Goal: Use online tool/utility: Utilize a website feature to perform a specific function

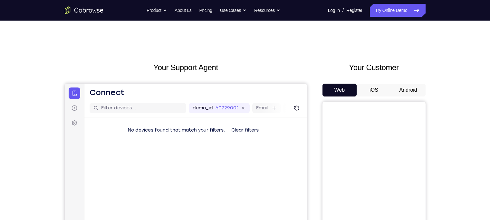
click at [405, 86] on button "Android" at bounding box center [408, 90] width 34 height 13
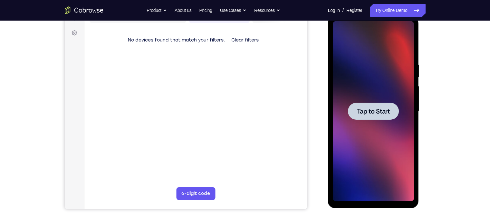
scroll to position [72, 0]
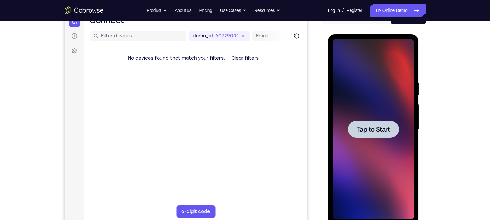
click at [368, 126] on span "Tap to Start" at bounding box center [373, 129] width 33 height 6
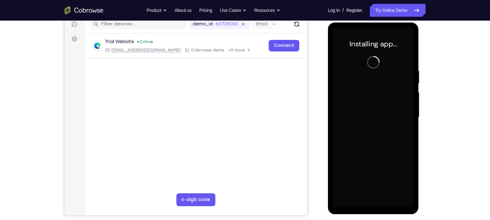
scroll to position [84, 0]
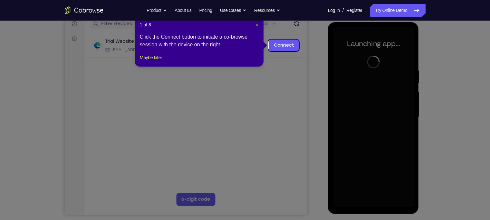
click at [256, 27] on span "×" at bounding box center [257, 24] width 3 height 5
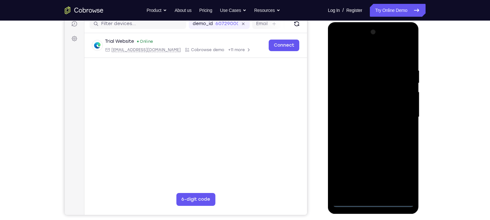
click at [374, 200] on div at bounding box center [373, 117] width 81 height 180
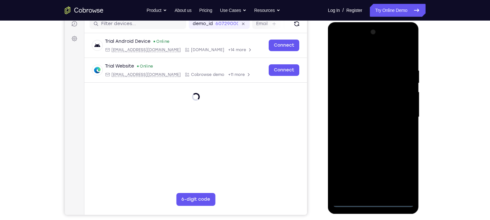
click at [374, 203] on div at bounding box center [373, 117] width 81 height 180
click at [402, 175] on div at bounding box center [373, 117] width 81 height 180
click at [345, 43] on div at bounding box center [373, 117] width 81 height 180
click at [400, 117] on div at bounding box center [373, 117] width 81 height 180
click at [403, 113] on div at bounding box center [373, 117] width 81 height 180
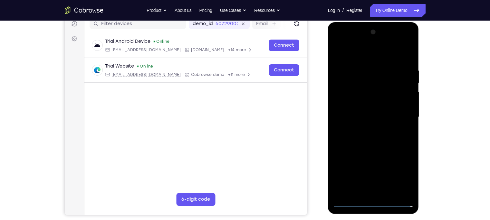
click at [403, 113] on div at bounding box center [373, 117] width 81 height 180
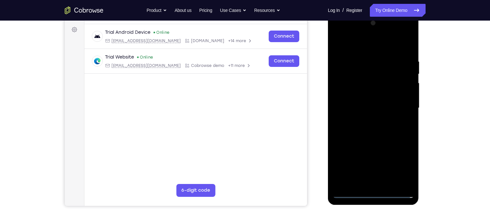
scroll to position [99, 0]
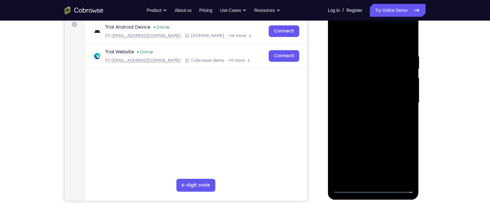
click at [368, 115] on div at bounding box center [373, 103] width 81 height 180
click at [355, 95] on div at bounding box center [373, 103] width 81 height 180
click at [340, 88] on div at bounding box center [373, 103] width 81 height 180
click at [344, 102] on div at bounding box center [373, 103] width 81 height 180
click at [368, 120] on div at bounding box center [373, 103] width 81 height 180
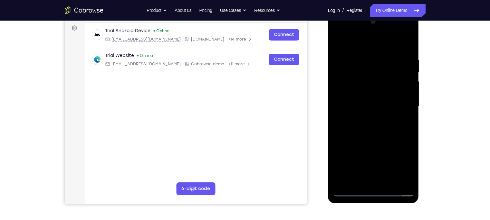
scroll to position [95, 0]
click at [367, 130] on div at bounding box center [373, 107] width 81 height 180
click at [371, 125] on div at bounding box center [373, 107] width 81 height 180
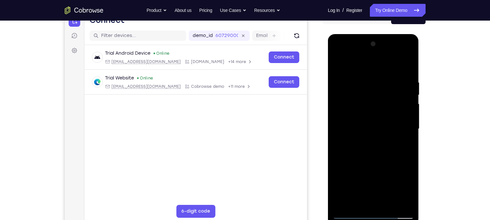
scroll to position [72, 0]
click at [406, 139] on div at bounding box center [373, 129] width 81 height 180
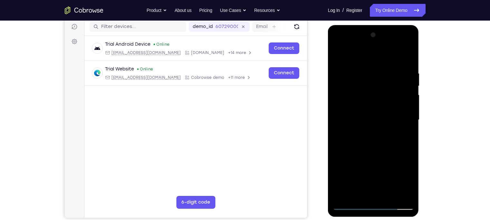
scroll to position [82, 0]
click at [345, 109] on div at bounding box center [373, 120] width 81 height 180
click at [355, 120] on div at bounding box center [373, 120] width 81 height 180
click at [351, 144] on div at bounding box center [373, 120] width 81 height 180
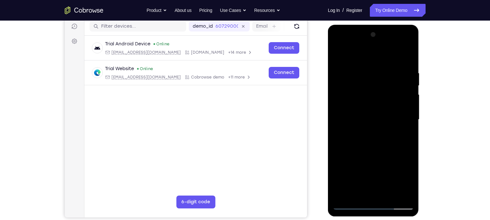
click at [364, 135] on div at bounding box center [373, 120] width 81 height 180
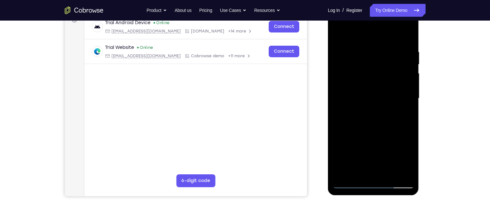
scroll to position [101, 0]
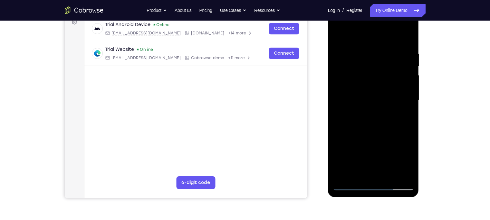
click at [404, 107] on div at bounding box center [373, 100] width 81 height 180
click at [363, 101] on div at bounding box center [373, 100] width 81 height 180
click at [386, 40] on div at bounding box center [373, 100] width 81 height 180
click at [404, 111] on div at bounding box center [373, 100] width 81 height 180
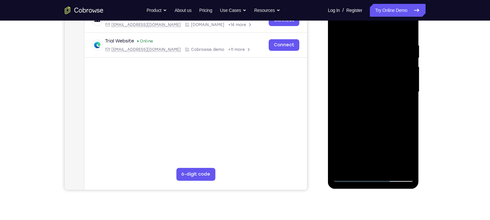
click at [403, 100] on div at bounding box center [373, 92] width 81 height 180
click at [386, 119] on div at bounding box center [373, 92] width 81 height 180
drag, startPoint x: 382, startPoint y: 127, endPoint x: 377, endPoint y: 99, distance: 28.7
click at [377, 99] on div at bounding box center [373, 92] width 81 height 180
click at [411, 97] on div at bounding box center [373, 92] width 81 height 180
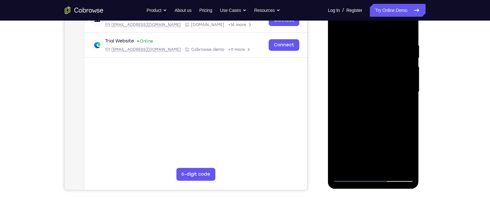
click at [411, 97] on div at bounding box center [373, 92] width 81 height 180
click at [413, 93] on div at bounding box center [373, 92] width 81 height 180
click at [381, 96] on div at bounding box center [373, 92] width 81 height 180
click at [391, 168] on div at bounding box center [373, 92] width 81 height 180
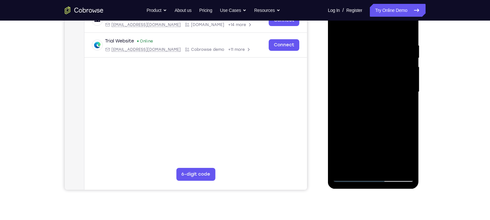
click at [371, 128] on div at bounding box center [373, 92] width 81 height 180
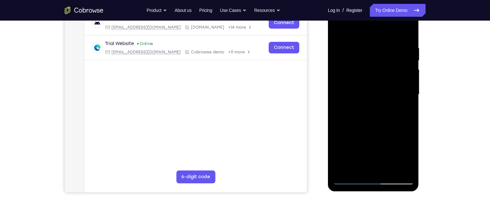
scroll to position [107, 0]
click at [368, 149] on div at bounding box center [373, 94] width 81 height 180
click at [349, 31] on div at bounding box center [373, 94] width 81 height 180
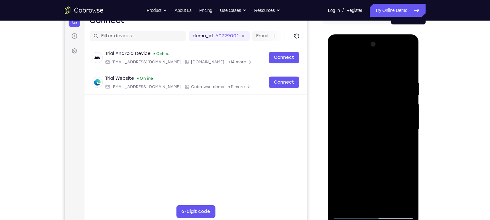
scroll to position [69, 0]
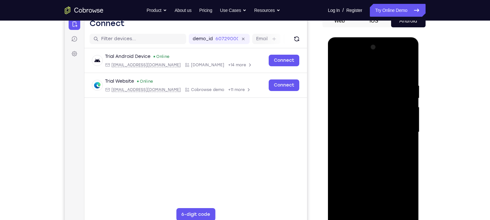
drag, startPoint x: 358, startPoint y: 88, endPoint x: 356, endPoint y: 109, distance: 21.3
click at [356, 109] on div at bounding box center [373, 132] width 81 height 180
click at [345, 85] on div at bounding box center [373, 132] width 81 height 180
click at [344, 114] on div at bounding box center [373, 132] width 81 height 180
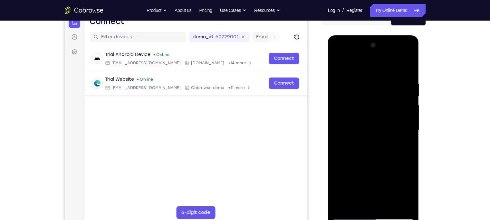
scroll to position [71, 0]
click at [406, 108] on div at bounding box center [373, 131] width 81 height 180
click at [406, 84] on div at bounding box center [373, 131] width 81 height 180
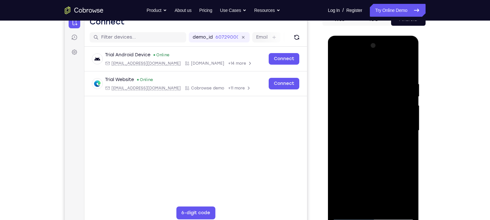
click at [406, 84] on div at bounding box center [373, 131] width 81 height 180
click at [408, 48] on div at bounding box center [373, 131] width 81 height 180
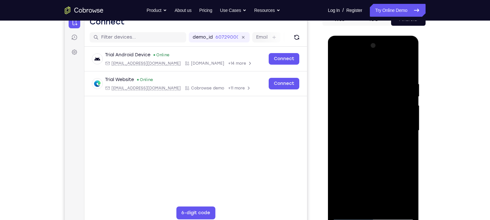
click at [337, 66] on div at bounding box center [373, 131] width 81 height 180
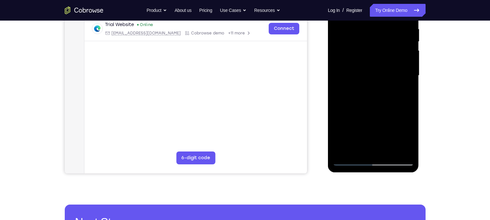
scroll to position [127, 0]
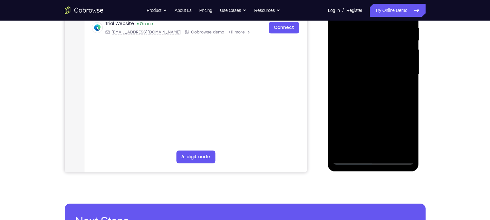
click at [349, 146] on div at bounding box center [373, 75] width 81 height 180
click at [411, 134] on div at bounding box center [373, 75] width 81 height 180
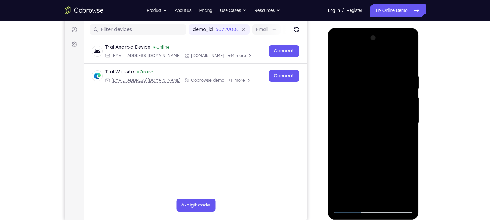
scroll to position [78, 0]
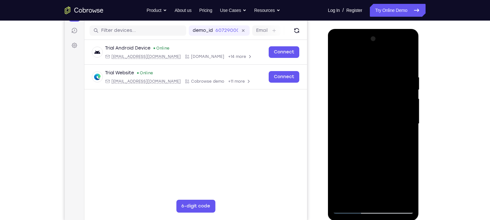
click at [339, 60] on div at bounding box center [373, 124] width 81 height 180
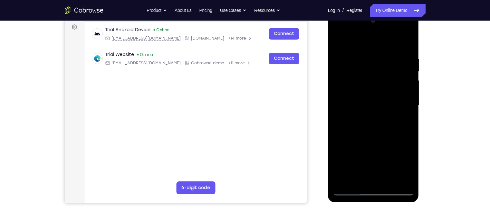
drag, startPoint x: 366, startPoint y: 147, endPoint x: 363, endPoint y: 106, distance: 41.6
click at [363, 106] on div at bounding box center [373, 105] width 81 height 180
drag, startPoint x: 358, startPoint y: 162, endPoint x: 359, endPoint y: 125, distance: 37.0
click at [359, 125] on div at bounding box center [373, 105] width 81 height 180
click at [370, 140] on div at bounding box center [373, 105] width 81 height 180
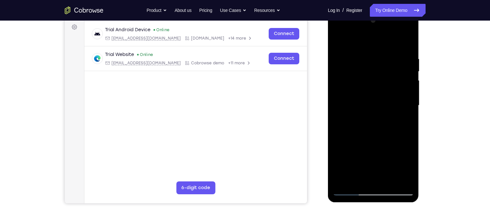
click at [357, 40] on div at bounding box center [373, 105] width 81 height 180
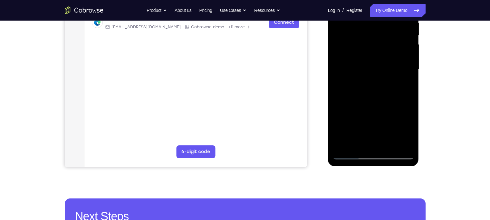
scroll to position [134, 0]
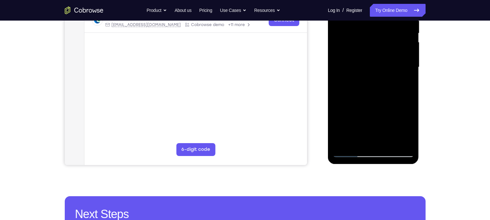
click at [388, 143] on div at bounding box center [373, 67] width 81 height 180
drag, startPoint x: 377, startPoint y: 84, endPoint x: 370, endPoint y: -3, distance: 87.9
click at [370, 0] on div at bounding box center [373, 67] width 81 height 180
drag, startPoint x: 371, startPoint y: 87, endPoint x: 363, endPoint y: 21, distance: 66.5
click at [363, 21] on div at bounding box center [373, 67] width 81 height 180
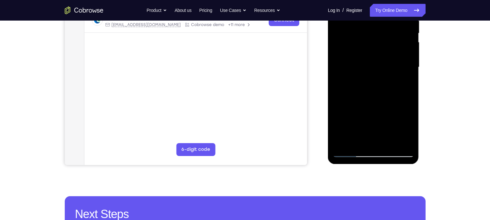
click at [348, 152] on div at bounding box center [373, 67] width 81 height 180
click at [342, 145] on div at bounding box center [373, 67] width 81 height 180
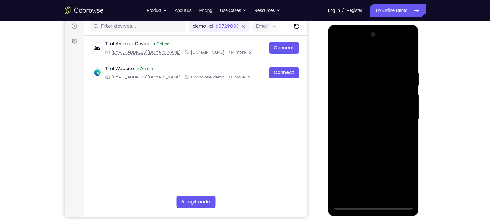
scroll to position [81, 0]
click at [364, 66] on div at bounding box center [373, 120] width 81 height 180
click at [406, 59] on div at bounding box center [373, 120] width 81 height 180
click at [410, 54] on div at bounding box center [373, 120] width 81 height 180
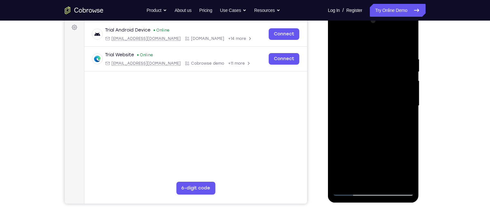
scroll to position [97, 0]
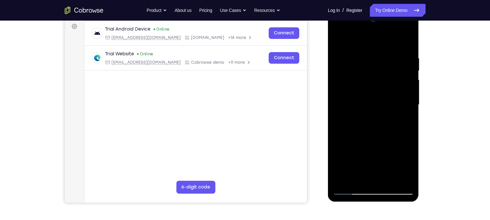
click at [341, 180] on div at bounding box center [373, 105] width 81 height 180
drag, startPoint x: 398, startPoint y: 58, endPoint x: 383, endPoint y: 55, distance: 16.2
click at [383, 55] on div at bounding box center [373, 105] width 81 height 180
click at [394, 56] on div at bounding box center [373, 105] width 81 height 180
click at [404, 83] on div at bounding box center [373, 105] width 81 height 180
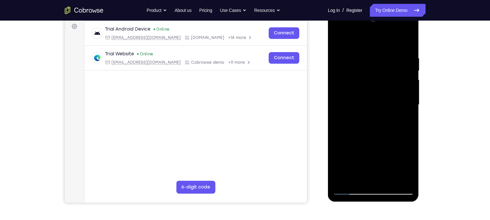
click at [405, 177] on div at bounding box center [373, 105] width 81 height 180
click at [408, 45] on div at bounding box center [373, 105] width 81 height 180
click at [357, 180] on div at bounding box center [373, 105] width 81 height 180
click at [352, 39] on div at bounding box center [373, 105] width 81 height 180
click at [371, 52] on div at bounding box center [373, 105] width 81 height 180
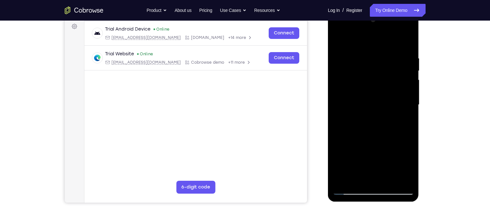
click at [372, 117] on div at bounding box center [373, 105] width 81 height 180
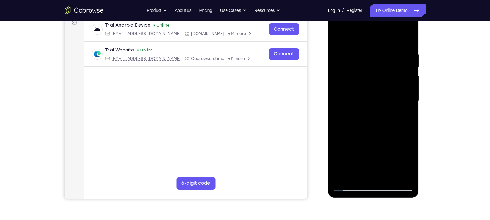
scroll to position [101, 0]
click at [355, 45] on div at bounding box center [373, 100] width 81 height 180
drag, startPoint x: 375, startPoint y: 72, endPoint x: 372, endPoint y: 40, distance: 31.7
click at [372, 40] on div at bounding box center [373, 100] width 81 height 180
drag, startPoint x: 375, startPoint y: 75, endPoint x: 372, endPoint y: 32, distance: 43.2
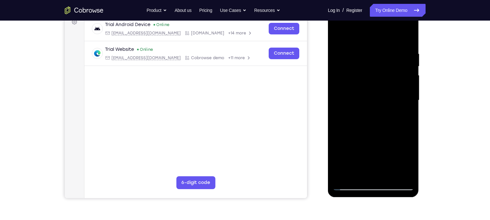
click at [372, 32] on div at bounding box center [373, 100] width 81 height 180
drag, startPoint x: 378, startPoint y: 71, endPoint x: 376, endPoint y: 31, distance: 39.7
click at [376, 31] on div at bounding box center [373, 100] width 81 height 180
drag, startPoint x: 374, startPoint y: 69, endPoint x: 371, endPoint y: 29, distance: 40.0
click at [371, 29] on div at bounding box center [373, 100] width 81 height 180
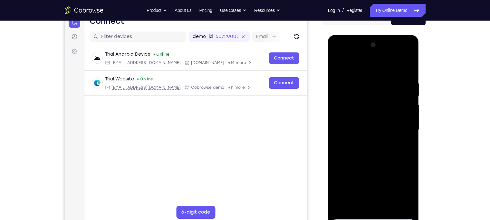
scroll to position [72, 0]
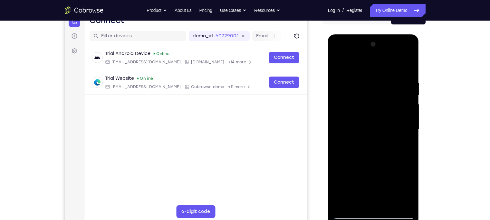
drag, startPoint x: 379, startPoint y: 82, endPoint x: 374, endPoint y: 85, distance: 5.9
click at [374, 85] on div at bounding box center [373, 129] width 81 height 180
drag, startPoint x: 366, startPoint y: 109, endPoint x: 369, endPoint y: 69, distance: 40.4
click at [369, 69] on div at bounding box center [373, 129] width 81 height 180
drag, startPoint x: 375, startPoint y: 105, endPoint x: 372, endPoint y: 75, distance: 30.2
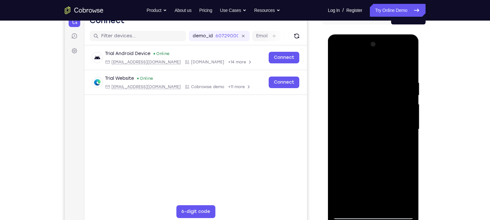
click at [372, 75] on div at bounding box center [373, 129] width 81 height 180
drag, startPoint x: 377, startPoint y: 107, endPoint x: 379, endPoint y: 60, distance: 47.7
click at [379, 60] on div at bounding box center [373, 129] width 81 height 180
drag, startPoint x: 379, startPoint y: 100, endPoint x: 379, endPoint y: 55, distance: 45.4
click at [379, 55] on div at bounding box center [373, 129] width 81 height 180
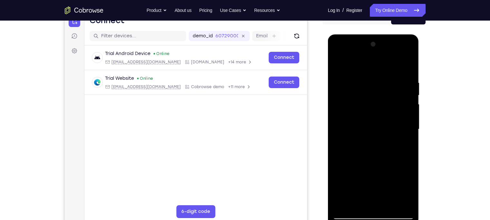
drag, startPoint x: 377, startPoint y: 113, endPoint x: 376, endPoint y: 57, distance: 55.7
click at [376, 57] on div at bounding box center [373, 129] width 81 height 180
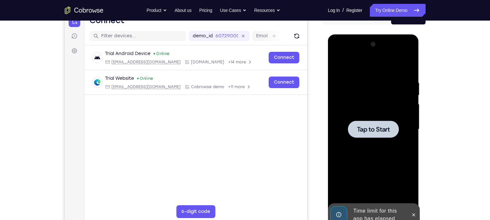
drag, startPoint x: 374, startPoint y: 114, endPoint x: 374, endPoint y: 92, distance: 21.9
click at [374, 92] on div at bounding box center [373, 129] width 81 height 180
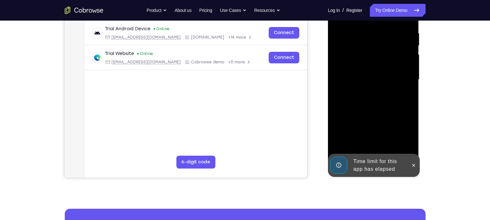
scroll to position [147, 0]
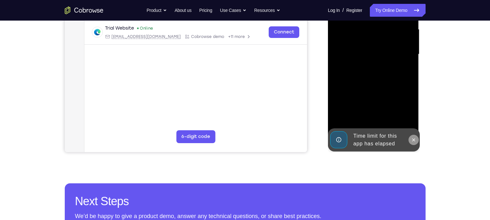
click at [410, 139] on button at bounding box center [413, 140] width 10 height 10
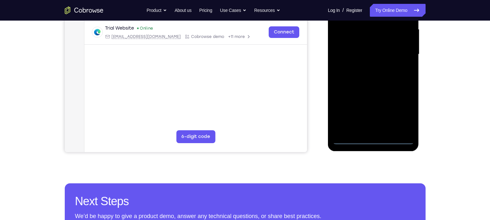
click at [374, 141] on div at bounding box center [373, 54] width 81 height 180
click at [402, 113] on div at bounding box center [373, 54] width 81 height 180
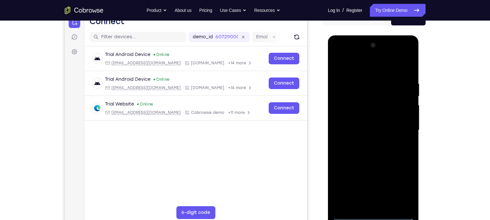
scroll to position [71, 0]
click at [345, 54] on div at bounding box center [373, 130] width 81 height 180
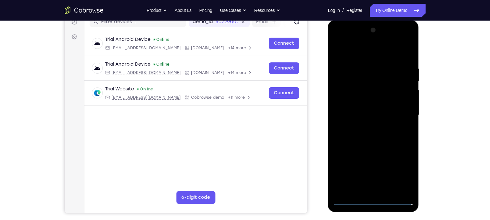
click at [401, 114] on div at bounding box center [373, 115] width 81 height 180
click at [367, 128] on div at bounding box center [373, 115] width 81 height 180
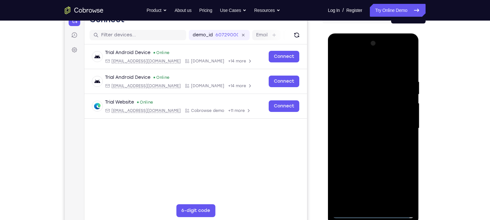
scroll to position [84, 0]
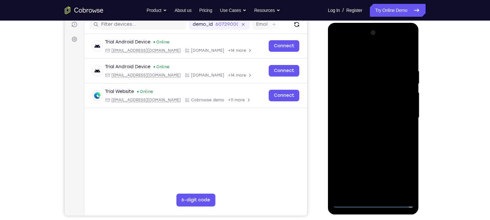
click at [360, 109] on div at bounding box center [373, 118] width 81 height 180
click at [351, 101] on div at bounding box center [373, 118] width 81 height 180
click at [342, 120] on div at bounding box center [373, 118] width 81 height 180
click at [349, 139] on div at bounding box center [373, 118] width 81 height 180
click at [375, 132] on div at bounding box center [373, 118] width 81 height 180
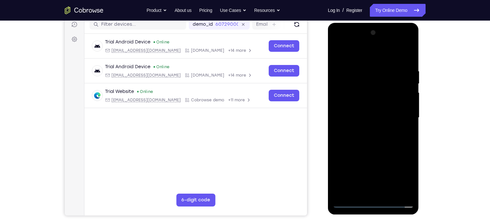
click at [378, 136] on div at bounding box center [373, 118] width 81 height 180
click at [369, 137] on div at bounding box center [373, 118] width 81 height 180
drag, startPoint x: 407, startPoint y: 126, endPoint x: 383, endPoint y: 95, distance: 39.7
click at [383, 95] on div at bounding box center [373, 118] width 81 height 180
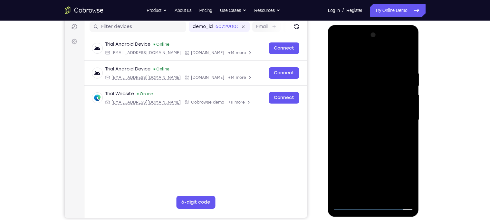
scroll to position [82, 0]
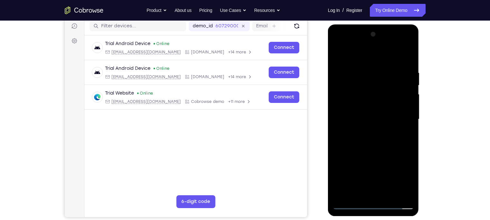
click at [407, 61] on div at bounding box center [373, 119] width 81 height 180
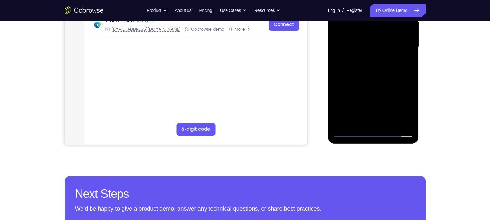
scroll to position [155, 0]
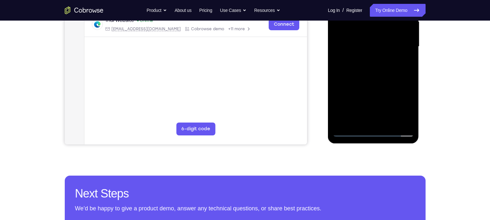
click at [356, 122] on div at bounding box center [373, 47] width 81 height 180
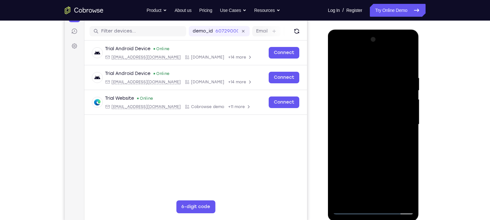
scroll to position [77, 0]
click at [357, 62] on div at bounding box center [373, 125] width 81 height 180
click at [354, 80] on div at bounding box center [373, 125] width 81 height 180
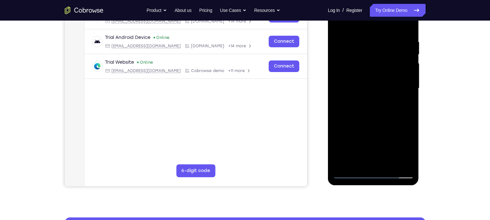
scroll to position [113, 0]
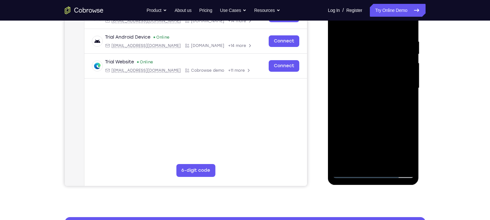
click at [375, 102] on div at bounding box center [373, 88] width 81 height 180
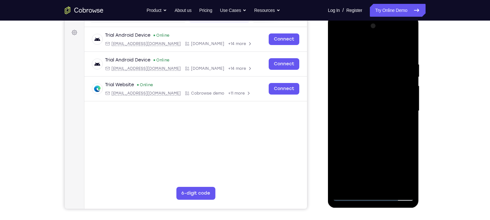
scroll to position [90, 0]
click at [351, 58] on div at bounding box center [373, 111] width 81 height 180
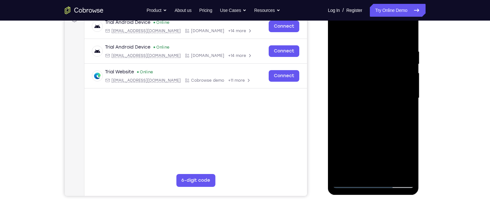
scroll to position [103, 0]
drag, startPoint x: 372, startPoint y: 72, endPoint x: 370, endPoint y: 39, distance: 33.2
click at [370, 39] on div at bounding box center [373, 98] width 81 height 180
drag, startPoint x: 371, startPoint y: 98, endPoint x: 374, endPoint y: 44, distance: 53.6
click at [374, 44] on div at bounding box center [373, 98] width 81 height 180
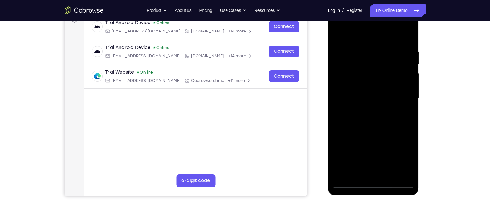
drag, startPoint x: 379, startPoint y: 88, endPoint x: 379, endPoint y: 45, distance: 42.2
click at [379, 45] on div at bounding box center [373, 98] width 81 height 180
drag, startPoint x: 379, startPoint y: 89, endPoint x: 378, endPoint y: 34, distance: 54.1
click at [378, 34] on div at bounding box center [373, 98] width 81 height 180
drag, startPoint x: 375, startPoint y: 77, endPoint x: 373, endPoint y: 31, distance: 46.4
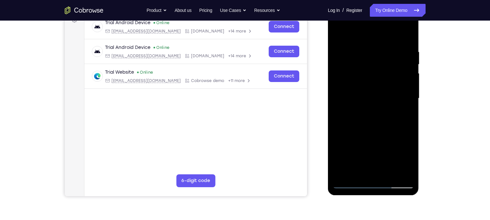
click at [373, 31] on div at bounding box center [373, 98] width 81 height 180
drag, startPoint x: 376, startPoint y: 82, endPoint x: 374, endPoint y: 29, distance: 52.6
click at [374, 29] on div at bounding box center [373, 98] width 81 height 180
drag, startPoint x: 378, startPoint y: 87, endPoint x: 373, endPoint y: 35, distance: 51.5
click at [373, 35] on div at bounding box center [373, 98] width 81 height 180
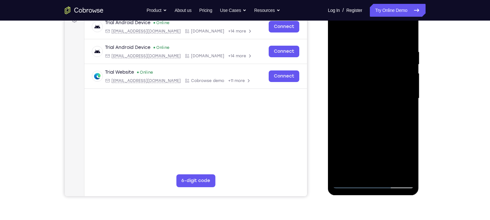
drag, startPoint x: 375, startPoint y: 90, endPoint x: 373, endPoint y: 40, distance: 49.7
click at [373, 40] on div at bounding box center [373, 98] width 81 height 180
drag, startPoint x: 375, startPoint y: 91, endPoint x: 374, endPoint y: 39, distance: 52.5
click at [374, 39] on div at bounding box center [373, 98] width 81 height 180
drag, startPoint x: 370, startPoint y: 89, endPoint x: 371, endPoint y: 31, distance: 57.7
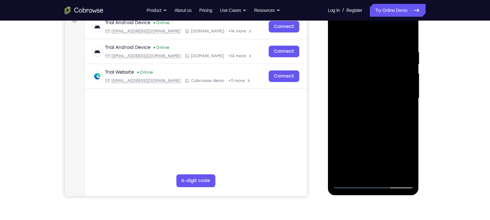
click at [371, 31] on div at bounding box center [373, 98] width 81 height 180
drag, startPoint x: 377, startPoint y: 88, endPoint x: 370, endPoint y: 34, distance: 54.9
click at [370, 34] on div at bounding box center [373, 98] width 81 height 180
drag, startPoint x: 372, startPoint y: 90, endPoint x: 368, endPoint y: 40, distance: 50.1
click at [368, 40] on div at bounding box center [373, 98] width 81 height 180
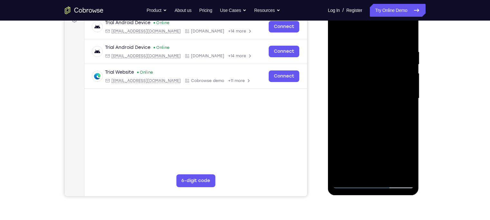
drag, startPoint x: 368, startPoint y: 84, endPoint x: 365, endPoint y: 29, distance: 55.2
click at [365, 29] on div at bounding box center [373, 98] width 81 height 180
drag, startPoint x: 368, startPoint y: 80, endPoint x: 366, endPoint y: 29, distance: 50.3
click at [366, 29] on div at bounding box center [373, 98] width 81 height 180
drag, startPoint x: 370, startPoint y: 93, endPoint x: 367, endPoint y: 44, distance: 49.1
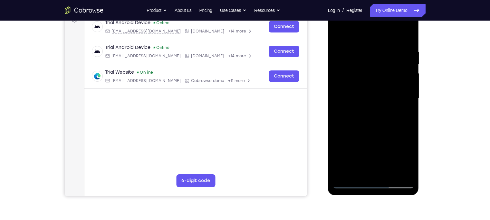
click at [367, 44] on div at bounding box center [373, 98] width 81 height 180
drag, startPoint x: 370, startPoint y: 90, endPoint x: 369, endPoint y: 41, distance: 49.3
click at [369, 41] on div at bounding box center [373, 98] width 81 height 180
drag, startPoint x: 371, startPoint y: 84, endPoint x: 367, endPoint y: 31, distance: 53.9
click at [367, 31] on div at bounding box center [373, 98] width 81 height 180
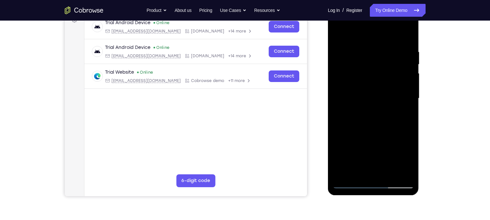
drag, startPoint x: 372, startPoint y: 81, endPoint x: 369, endPoint y: 35, distance: 46.2
click at [369, 35] on div at bounding box center [373, 98] width 81 height 180
drag, startPoint x: 372, startPoint y: 84, endPoint x: 369, endPoint y: 38, distance: 46.4
click at [369, 38] on div at bounding box center [373, 98] width 81 height 180
drag, startPoint x: 368, startPoint y: 93, endPoint x: 367, endPoint y: 43, distance: 49.9
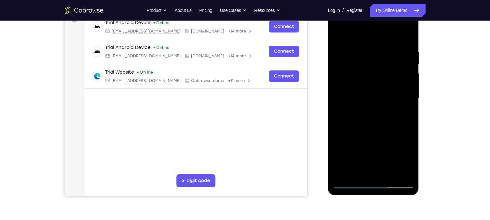
click at [367, 43] on div at bounding box center [373, 98] width 81 height 180
drag, startPoint x: 371, startPoint y: 88, endPoint x: 366, endPoint y: 29, distance: 58.5
click at [366, 29] on div at bounding box center [373, 98] width 81 height 180
drag, startPoint x: 371, startPoint y: 87, endPoint x: 366, endPoint y: 42, distance: 45.0
click at [366, 42] on div at bounding box center [373, 98] width 81 height 180
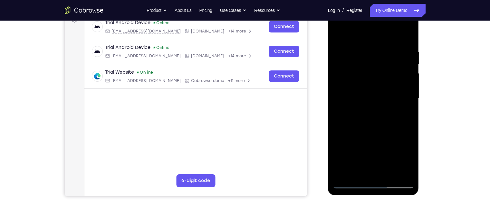
drag, startPoint x: 370, startPoint y: 92, endPoint x: 367, endPoint y: 31, distance: 61.9
click at [367, 31] on div at bounding box center [373, 98] width 81 height 180
drag, startPoint x: 373, startPoint y: 85, endPoint x: 370, endPoint y: 29, distance: 56.1
click at [370, 29] on div at bounding box center [373, 98] width 81 height 180
drag, startPoint x: 376, startPoint y: 88, endPoint x: 371, endPoint y: 29, distance: 58.5
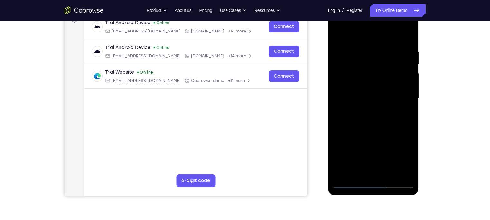
click at [371, 29] on div at bounding box center [373, 98] width 81 height 180
drag, startPoint x: 375, startPoint y: 92, endPoint x: 363, endPoint y: 29, distance: 64.0
click at [363, 29] on div at bounding box center [373, 98] width 81 height 180
drag, startPoint x: 369, startPoint y: 90, endPoint x: 365, endPoint y: 29, distance: 61.3
click at [365, 29] on div at bounding box center [373, 98] width 81 height 180
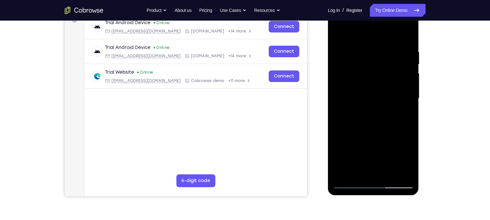
drag, startPoint x: 367, startPoint y: 92, endPoint x: 361, endPoint y: 29, distance: 63.1
click at [361, 29] on div at bounding box center [373, 98] width 81 height 180
drag, startPoint x: 369, startPoint y: 91, endPoint x: 364, endPoint y: 31, distance: 60.8
click at [364, 31] on div at bounding box center [373, 98] width 81 height 180
drag, startPoint x: 374, startPoint y: 94, endPoint x: 374, endPoint y: 29, distance: 64.4
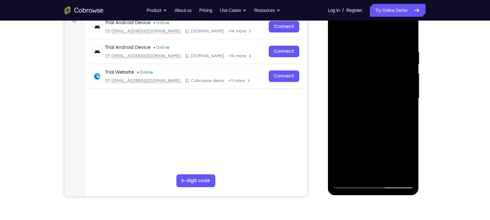
click at [374, 29] on div at bounding box center [373, 98] width 81 height 180
drag
click at [373, 29] on div at bounding box center [373, 98] width 81 height 180
click at [371, 29] on div at bounding box center [373, 98] width 81 height 180
click at [368, 29] on div at bounding box center [373, 98] width 81 height 180
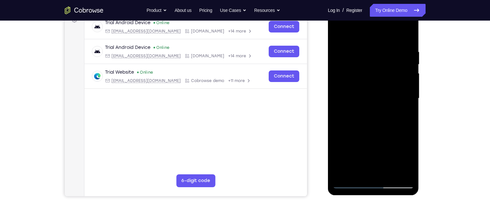
click at [363, 109] on div at bounding box center [373, 98] width 81 height 180
click at [373, 104] on div at bounding box center [373, 98] width 81 height 180
click at [371, 105] on div at bounding box center [373, 98] width 81 height 180
click at [375, 128] on div at bounding box center [373, 98] width 81 height 180
click at [374, 41] on div at bounding box center [373, 98] width 81 height 180
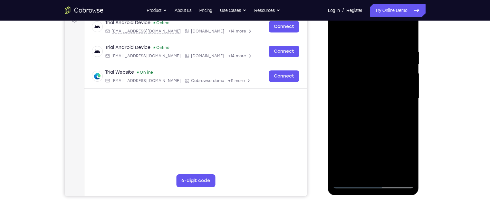
click at [373, 38] on div at bounding box center [373, 98] width 81 height 180
click at [371, 29] on div at bounding box center [373, 98] width 81 height 180
click at [368, 29] on div at bounding box center [373, 98] width 81 height 180
click at [365, 29] on div at bounding box center [373, 98] width 81 height 180
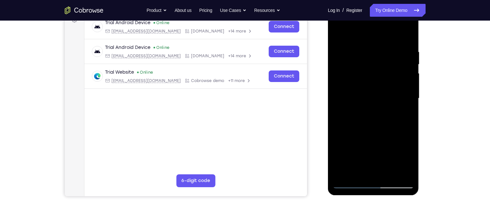
click at [366, 29] on div at bounding box center [373, 98] width 81 height 180
click at [367, 29] on div at bounding box center [373, 98] width 81 height 180
click at [369, 29] on div at bounding box center [373, 98] width 81 height 180
click at [369, 42] on div at bounding box center [373, 98] width 81 height 180
click at [372, 34] on div at bounding box center [373, 98] width 81 height 180
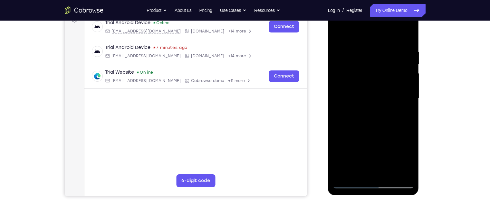
click at [374, 34] on div at bounding box center [373, 98] width 81 height 180
click at [371, 43] on div at bounding box center [373, 98] width 81 height 180
click at [374, 38] on div at bounding box center [373, 98] width 81 height 180
click at [366, 29] on div at bounding box center [373, 98] width 81 height 180
click at [364, 29] on div at bounding box center [373, 98] width 81 height 180
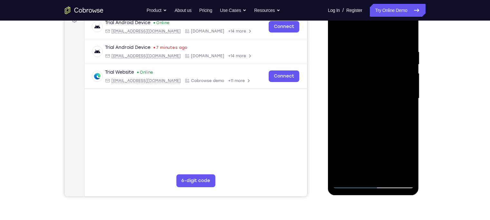
click at [368, 31] on div at bounding box center [373, 98] width 81 height 180
click at [369, 49] on div at bounding box center [373, 98] width 81 height 180
click at [365, 36] on div at bounding box center [373, 98] width 81 height 180
click at [361, 33] on div at bounding box center [373, 98] width 81 height 180
click at [367, 29] on div at bounding box center [373, 98] width 81 height 180
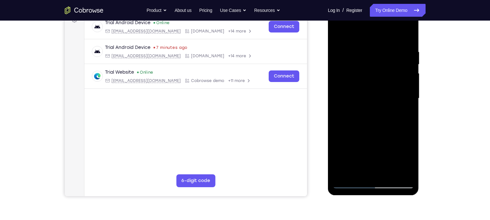
click at [374, 43] on div at bounding box center [373, 98] width 81 height 180
click at [379, 39] on div at bounding box center [373, 98] width 81 height 180
click at [366, 41] on div at bounding box center [373, 98] width 81 height 180
click at [372, 46] on div at bounding box center [373, 98] width 81 height 180
click at [375, 38] on div at bounding box center [373, 98] width 81 height 180
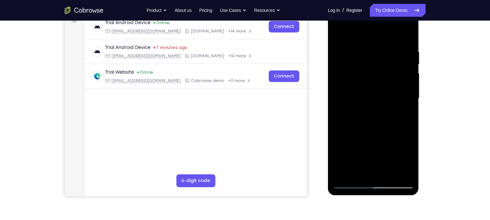
click at [370, 29] on div at bounding box center [373, 98] width 81 height 180
click at [365, 29] on div at bounding box center [373, 98] width 81 height 180
click at [373, 39] on div at bounding box center [373, 98] width 81 height 180
click at [376, 29] on div at bounding box center [373, 98] width 81 height 180
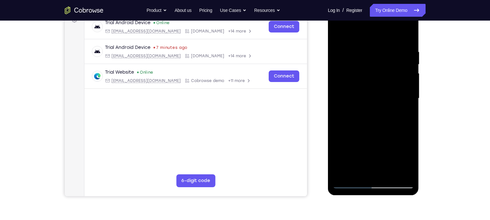
click at [373, 29] on div at bounding box center [373, 98] width 81 height 180
click at [374, 35] on div at bounding box center [373, 98] width 81 height 180
click at [377, 33] on div at bounding box center [373, 98] width 81 height 180
click at [377, 29] on div at bounding box center [373, 98] width 81 height 180
click at [374, 36] on div at bounding box center [373, 98] width 81 height 180
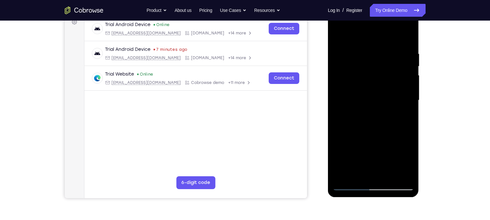
scroll to position [98, 0]
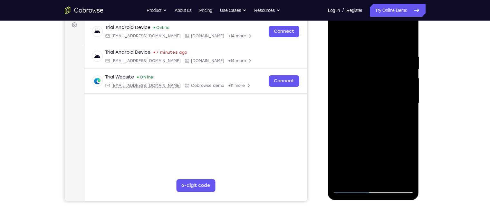
click at [372, 46] on div at bounding box center [373, 103] width 81 height 180
click at [376, 30] on div at bounding box center [373, 103] width 81 height 180
click at [380, 30] on div at bounding box center [373, 103] width 81 height 180
click at [377, 43] on div at bounding box center [373, 103] width 81 height 180
click at [373, 31] on div at bounding box center [373, 103] width 81 height 180
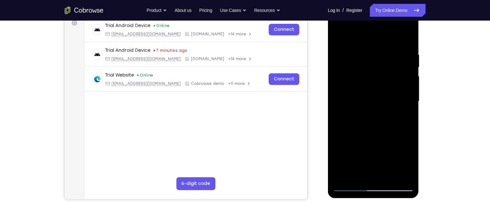
scroll to position [74, 0]
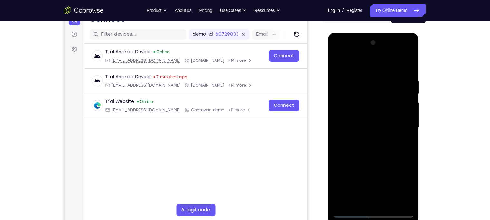
click at [370, 57] on div at bounding box center [373, 128] width 81 height 180
click at [372, 57] on div at bounding box center [373, 128] width 81 height 180
click at [369, 46] on div at bounding box center [373, 128] width 81 height 180
click at [372, 36] on div at bounding box center [373, 129] width 91 height 192
click at [373, 45] on div at bounding box center [373, 128] width 81 height 180
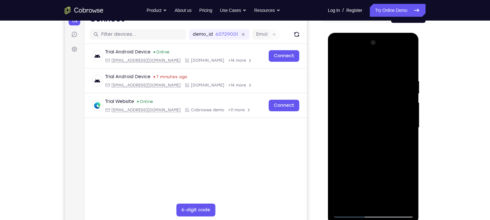
click at [369, 64] on div at bounding box center [373, 128] width 81 height 180
click at [367, 49] on div at bounding box center [373, 128] width 81 height 180
click at [370, 62] on div at bounding box center [373, 128] width 81 height 180
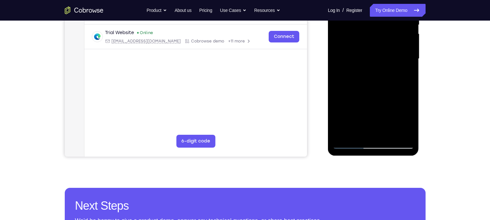
scroll to position [145, 0]
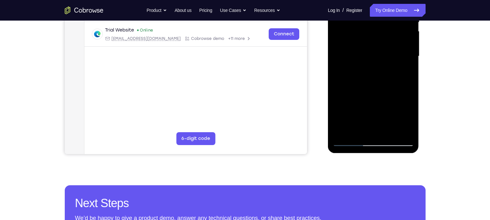
click at [376, 71] on div at bounding box center [373, 56] width 81 height 180
click at [379, 81] on div at bounding box center [373, 56] width 81 height 180
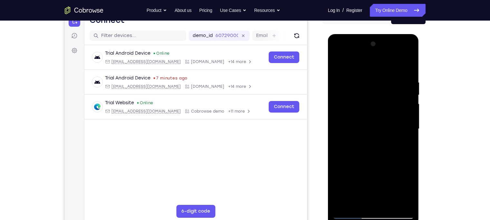
scroll to position [71, 0]
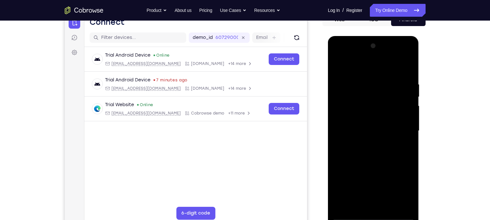
click at [337, 69] on div at bounding box center [373, 131] width 81 height 180
click at [337, 67] on div at bounding box center [373, 131] width 81 height 180
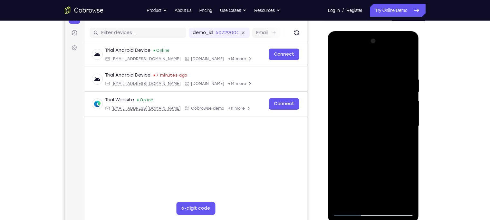
scroll to position [75, 0]
click at [360, 111] on div at bounding box center [373, 126] width 81 height 180
click at [355, 132] on div at bounding box center [373, 126] width 81 height 180
click at [342, 109] on div at bounding box center [373, 126] width 81 height 180
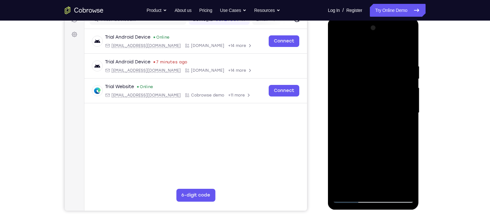
scroll to position [100, 0]
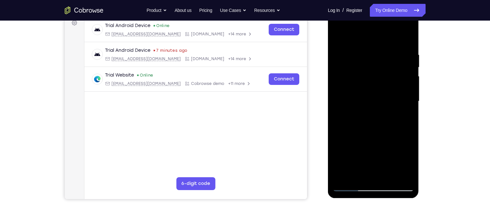
click at [353, 109] on div at bounding box center [373, 101] width 81 height 180
drag, startPoint x: 371, startPoint y: 117, endPoint x: 363, endPoint y: 36, distance: 80.6
click at [363, 36] on div at bounding box center [373, 101] width 81 height 180
drag, startPoint x: 372, startPoint y: 120, endPoint x: 371, endPoint y: 67, distance: 52.8
click at [371, 67] on div at bounding box center [373, 101] width 81 height 180
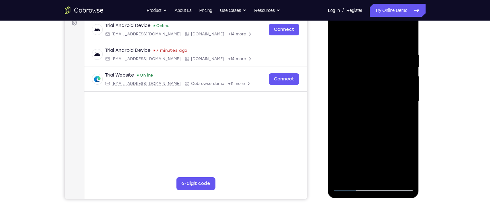
drag, startPoint x: 380, startPoint y: 145, endPoint x: 379, endPoint y: 78, distance: 66.7
click at [379, 78] on div at bounding box center [373, 101] width 81 height 180
drag, startPoint x: 379, startPoint y: 138, endPoint x: 381, endPoint y: 53, distance: 84.4
click at [381, 53] on div at bounding box center [373, 101] width 81 height 180
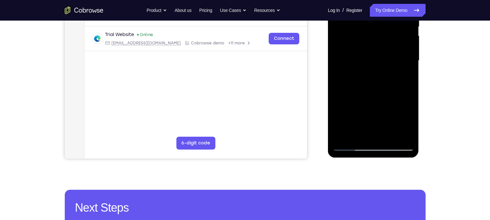
click at [344, 136] on div at bounding box center [373, 61] width 81 height 180
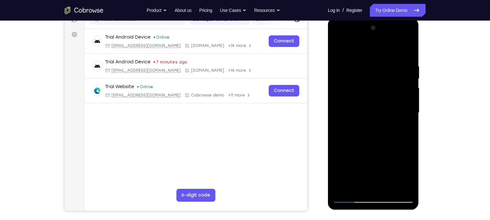
scroll to position [89, 0]
click at [366, 65] on div at bounding box center [373, 113] width 81 height 180
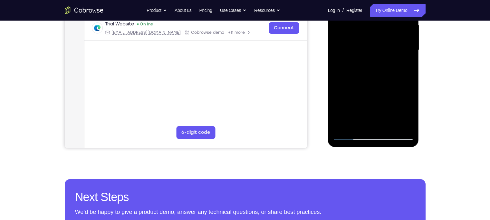
scroll to position [152, 0]
click at [397, 118] on div at bounding box center [373, 50] width 81 height 180
click at [398, 123] on div at bounding box center [373, 50] width 81 height 180
click at [396, 123] on div at bounding box center [373, 50] width 81 height 180
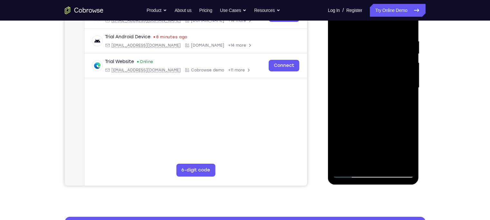
scroll to position [113, 0]
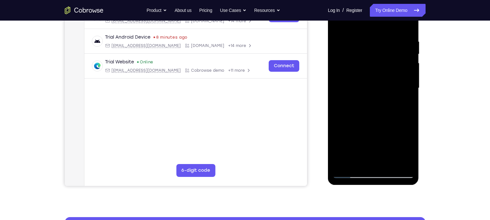
click at [381, 44] on div at bounding box center [373, 88] width 81 height 180
click at [394, 75] on div at bounding box center [373, 88] width 81 height 180
click at [402, 65] on div at bounding box center [373, 88] width 81 height 180
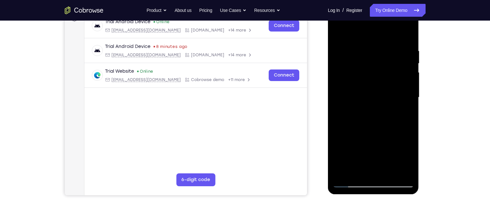
scroll to position [103, 0]
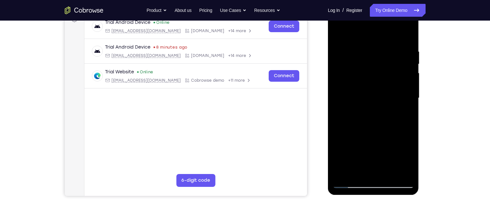
click at [403, 67] on div at bounding box center [373, 98] width 81 height 180
click at [396, 171] on div at bounding box center [373, 98] width 81 height 180
click at [400, 88] on div at bounding box center [373, 98] width 81 height 180
click at [407, 34] on div at bounding box center [373, 98] width 81 height 180
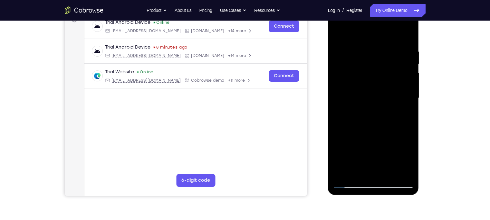
drag, startPoint x: 401, startPoint y: 57, endPoint x: 339, endPoint y: 49, distance: 62.7
click at [339, 49] on div at bounding box center [373, 98] width 81 height 180
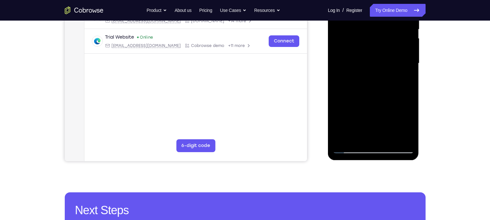
click at [376, 137] on div at bounding box center [373, 63] width 81 height 180
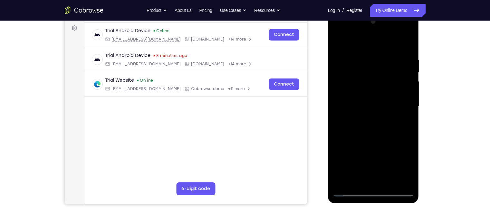
scroll to position [95, 0]
drag, startPoint x: 358, startPoint y: 86, endPoint x: 348, endPoint y: 13, distance: 73.5
click at [348, 13] on div at bounding box center [373, 107] width 91 height 192
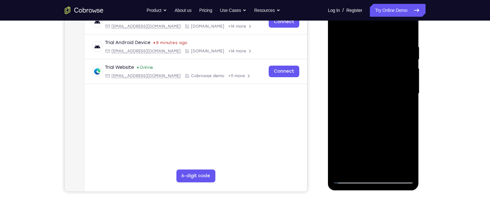
scroll to position [108, 0]
drag, startPoint x: 394, startPoint y: 116, endPoint x: 385, endPoint y: 52, distance: 64.1
click at [385, 52] on div at bounding box center [373, 94] width 81 height 180
drag, startPoint x: 390, startPoint y: 131, endPoint x: 378, endPoint y: 53, distance: 78.5
click at [378, 53] on div at bounding box center [373, 94] width 81 height 180
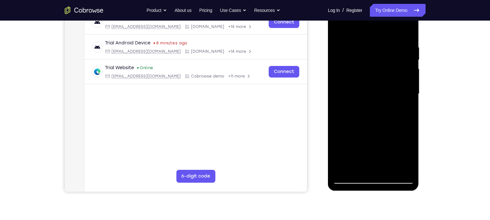
drag, startPoint x: 390, startPoint y: 129, endPoint x: 375, endPoint y: 39, distance: 91.1
click at [375, 39] on div at bounding box center [373, 94] width 81 height 180
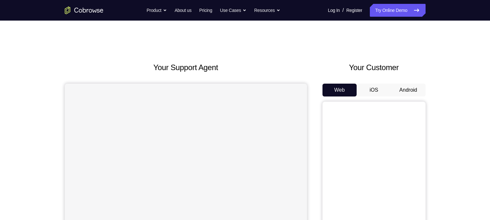
click at [413, 87] on button "Android" at bounding box center [408, 90] width 34 height 13
